Goal: Information Seeking & Learning: Check status

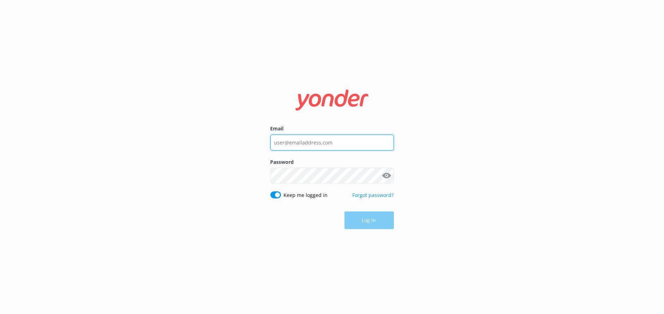
type input "[EMAIL_ADDRESS][DOMAIN_NAME]"
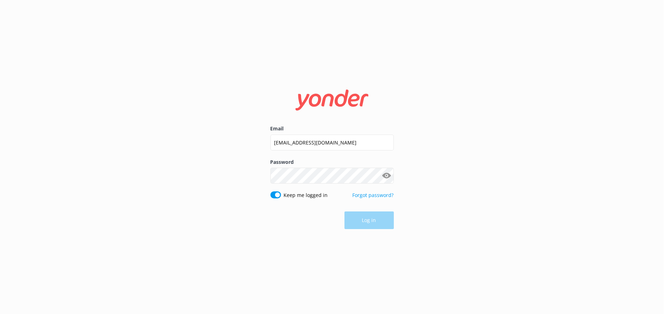
click at [376, 222] on div "Log in" at bounding box center [331, 221] width 123 height 18
click at [376, 222] on button "Log in" at bounding box center [368, 221] width 49 height 18
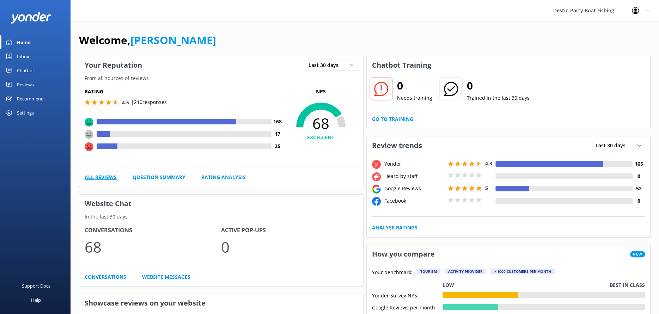
click at [105, 175] on link "All Reviews" at bounding box center [101, 177] width 32 height 8
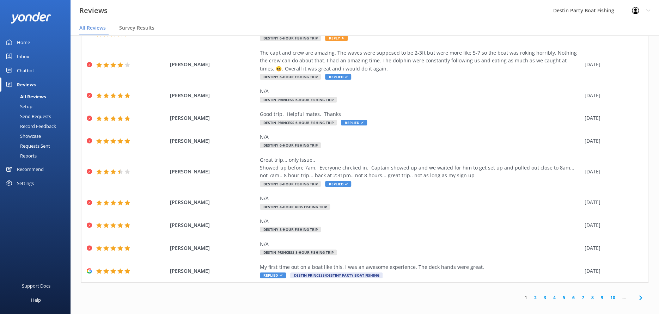
scroll to position [14, 0]
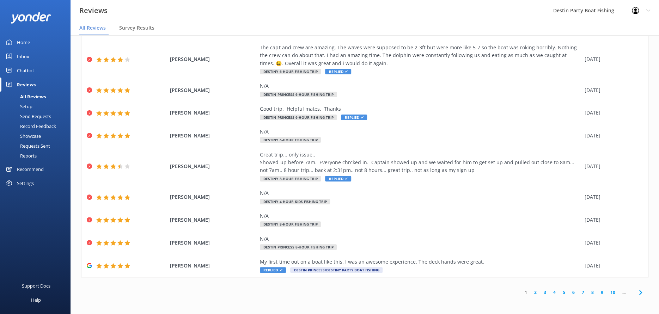
click at [531, 291] on link "2" at bounding box center [536, 292] width 10 height 7
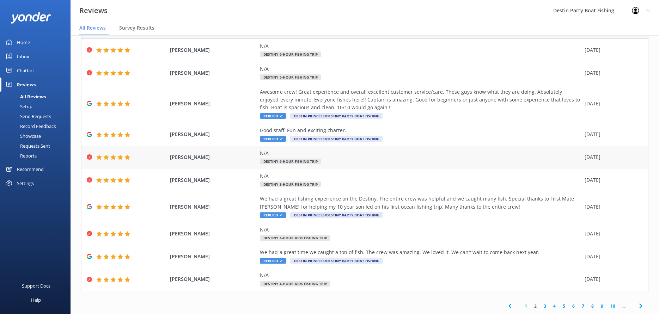
scroll to position [39, 0]
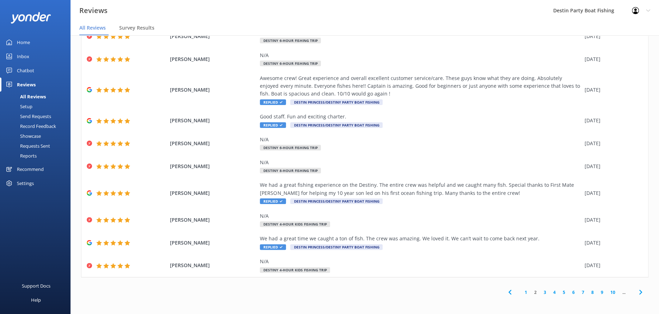
click at [522, 294] on link "1" at bounding box center [526, 292] width 10 height 7
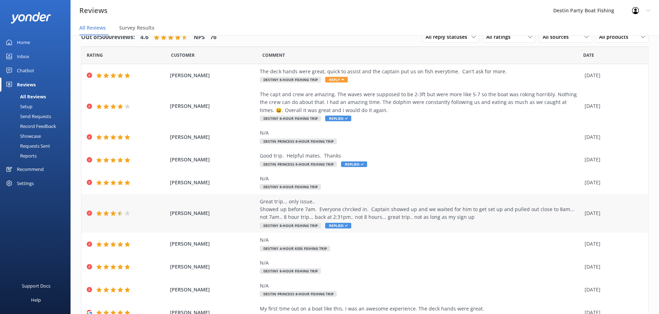
scroll to position [47, 0]
